Goal: Information Seeking & Learning: Understand process/instructions

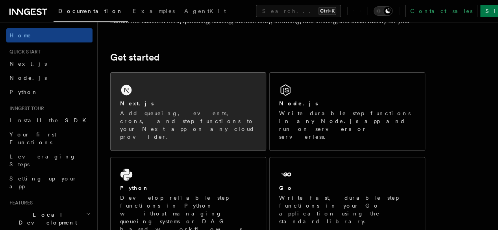
click at [186, 127] on p "Add queueing, events, crons, and step functions to your Next app on any cloud p…" at bounding box center [188, 124] width 136 height 31
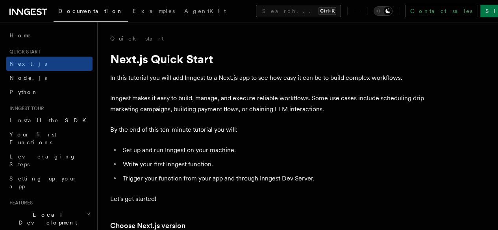
click at [311, 80] on p "In this tutorial you will add Inngest to a Next.js app to see how easy it can b…" at bounding box center [267, 77] width 315 height 11
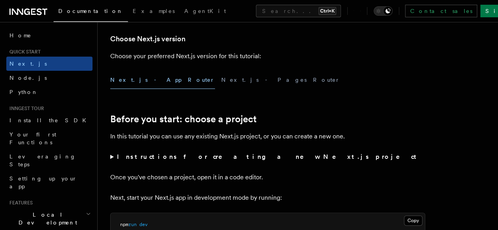
scroll to position [198, 0]
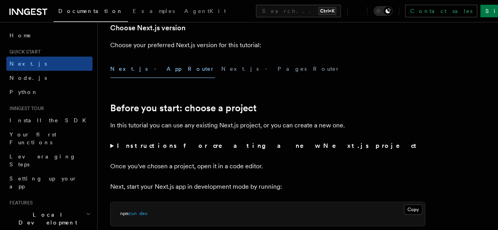
click at [305, 74] on div "Next.js - App Router Next.js - Pages Router" at bounding box center [267, 69] width 315 height 18
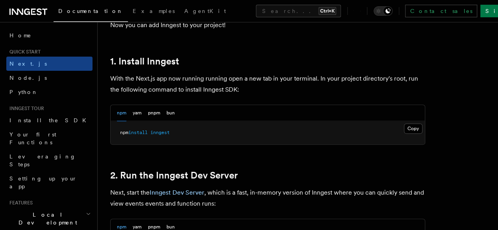
scroll to position [415, 0]
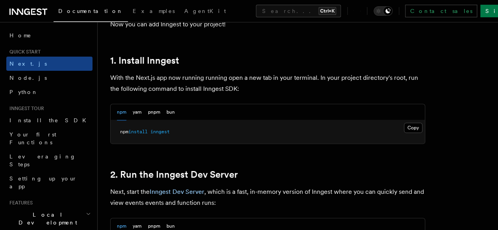
drag, startPoint x: 176, startPoint y: 141, endPoint x: 111, endPoint y: 137, distance: 65.1
click at [111, 137] on pre "npm install inngest" at bounding box center [268, 132] width 314 height 24
copy span "npm install inngest"
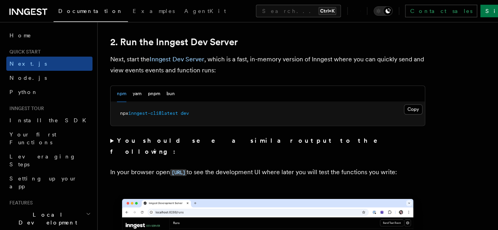
scroll to position [550, 0]
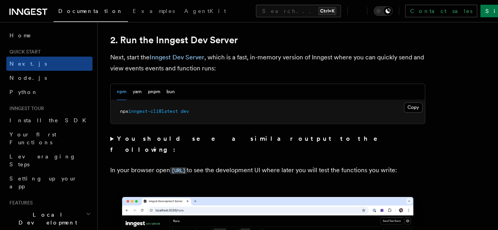
click at [206, 117] on pre "npx inngest-cli@latest dev" at bounding box center [268, 112] width 314 height 24
click at [225, 121] on pre "npx inngest-cli@latest dev" at bounding box center [268, 112] width 314 height 24
click at [276, 124] on pre "npx inngest-cli@latest dev" at bounding box center [268, 112] width 314 height 24
click at [386, 111] on pre "npx inngest-cli@latest dev" at bounding box center [268, 112] width 314 height 24
click at [404, 113] on button "Copy Copied" at bounding box center [413, 107] width 19 height 10
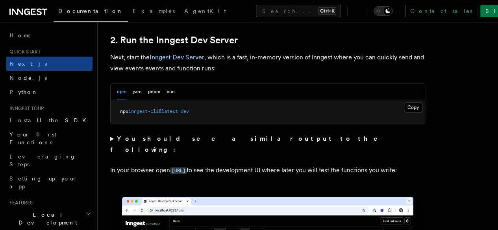
click at [388, 111] on pre "npx inngest-cli@latest dev" at bounding box center [268, 112] width 314 height 24
click at [404, 113] on button "Copy Copied" at bounding box center [413, 107] width 19 height 10
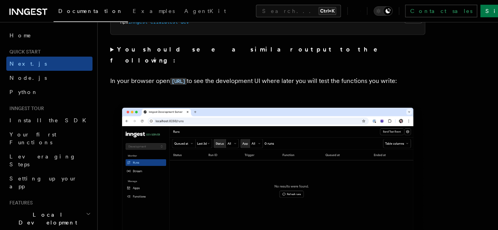
scroll to position [639, 0]
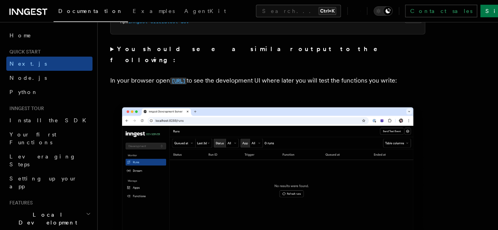
click at [187, 79] on code "http://localhost:8288" at bounding box center [178, 81] width 17 height 7
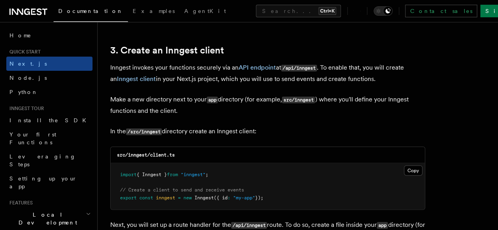
scroll to position [933, 0]
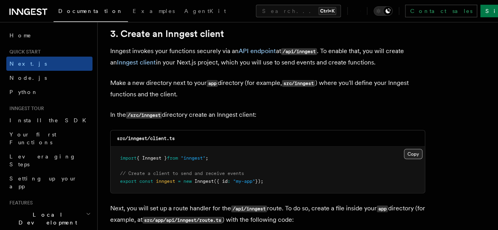
click at [404, 149] on button "Copy Copied" at bounding box center [413, 154] width 19 height 10
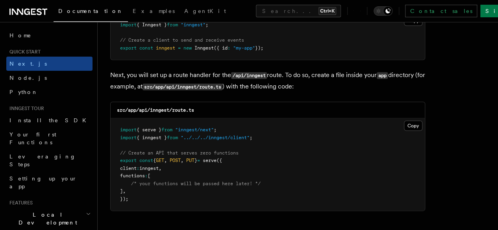
scroll to position [1066, 0]
click at [404, 121] on button "Copy Copied" at bounding box center [413, 126] width 19 height 10
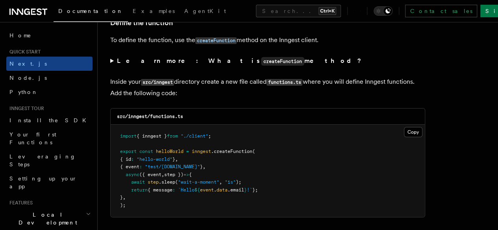
scroll to position [1353, 0]
click at [404, 127] on button "Copy Copied" at bounding box center [413, 132] width 19 height 10
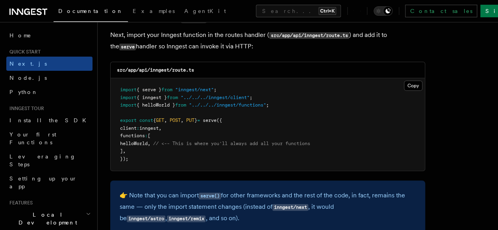
scroll to position [1592, 0]
